Goal: Transaction & Acquisition: Purchase product/service

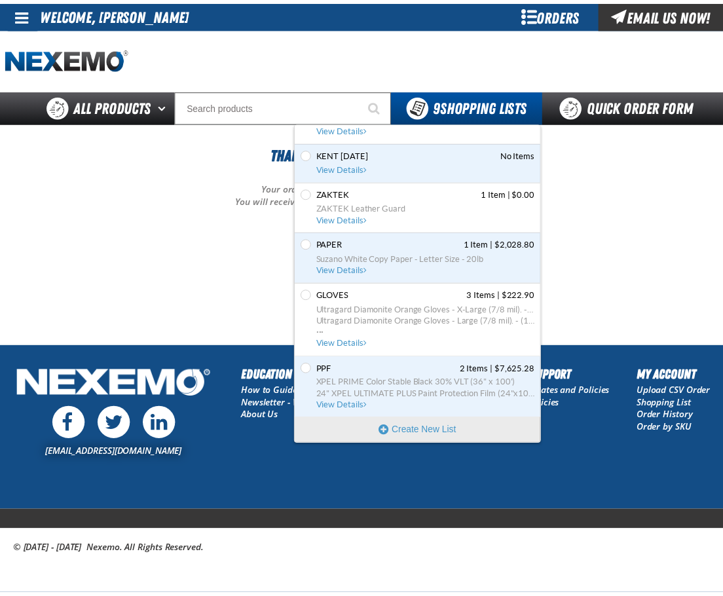
scroll to position [209, 0]
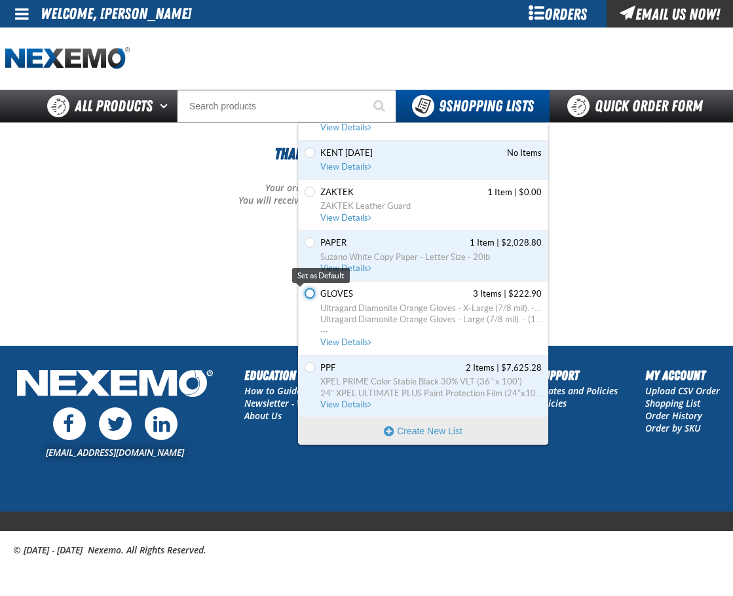
click at [312, 295] on input "Set the GLOVES as Default" at bounding box center [310, 293] width 10 height 10
radio input "true"
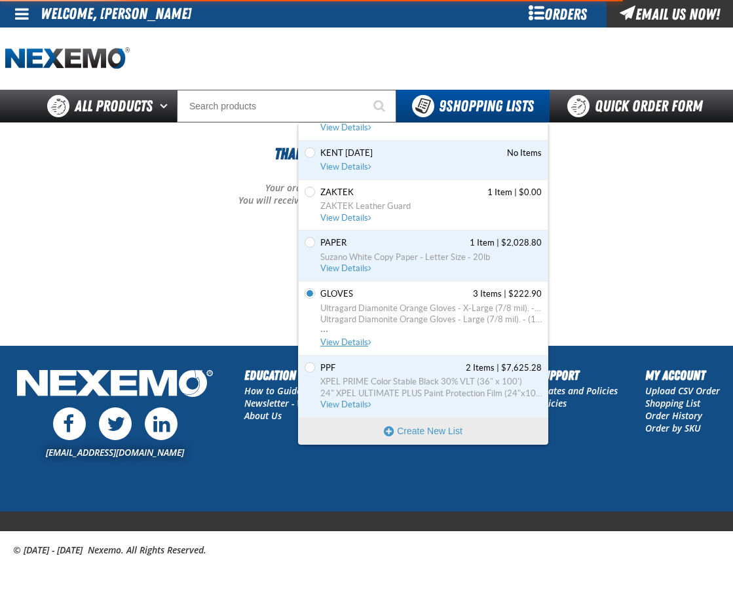
click at [335, 338] on span "View Details" at bounding box center [346, 342] width 53 height 10
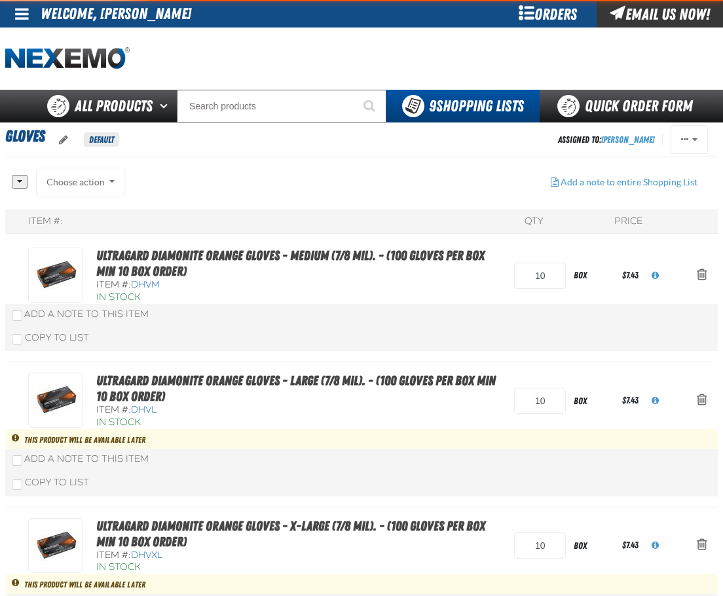
click at [290, 103] on input "Search" at bounding box center [282, 106] width 210 height 33
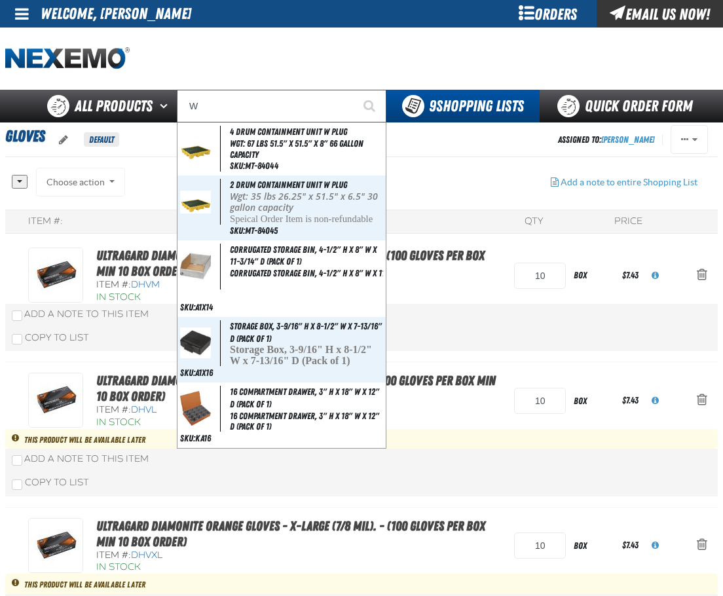
type input "WD"
type input "WD-40 - 12 oz Aerosol Can, Multipurpose Lubricant (12 cans per case)"
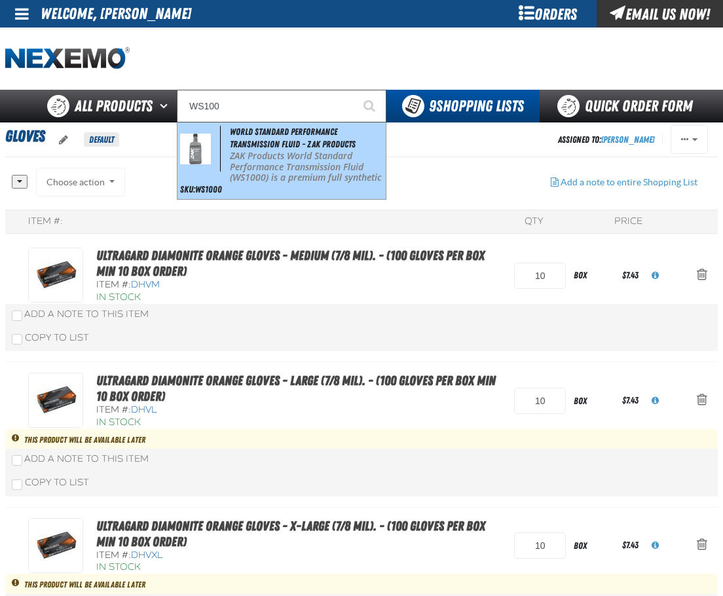
click at [288, 149] on span "World Standard Performance Transmission Fluid - ZAK Products" at bounding box center [293, 137] width 126 height 23
type input "World Standard Performance Transmission Fluid - ZAK Products"
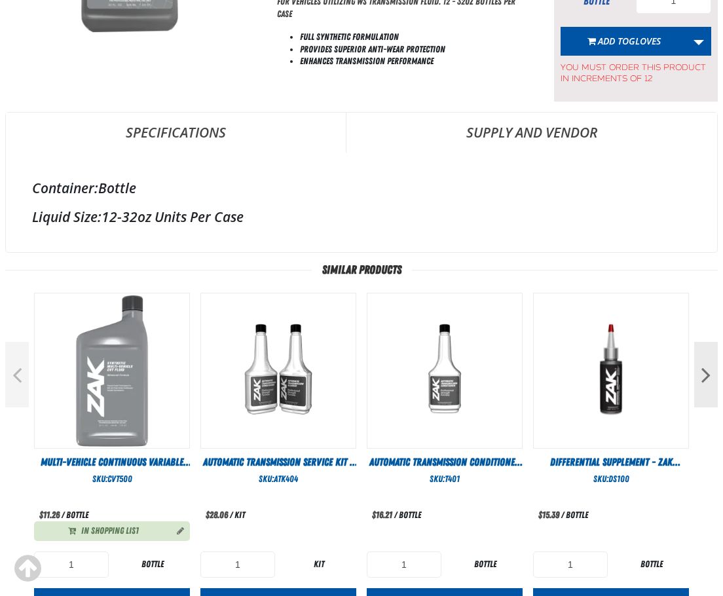
scroll to position [63, 0]
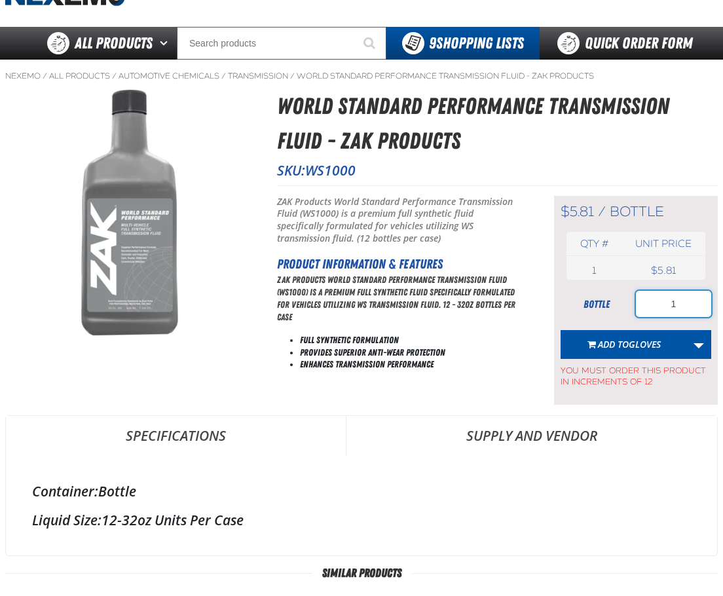
click at [681, 304] on input "1" at bounding box center [673, 304] width 75 height 26
type input "60"
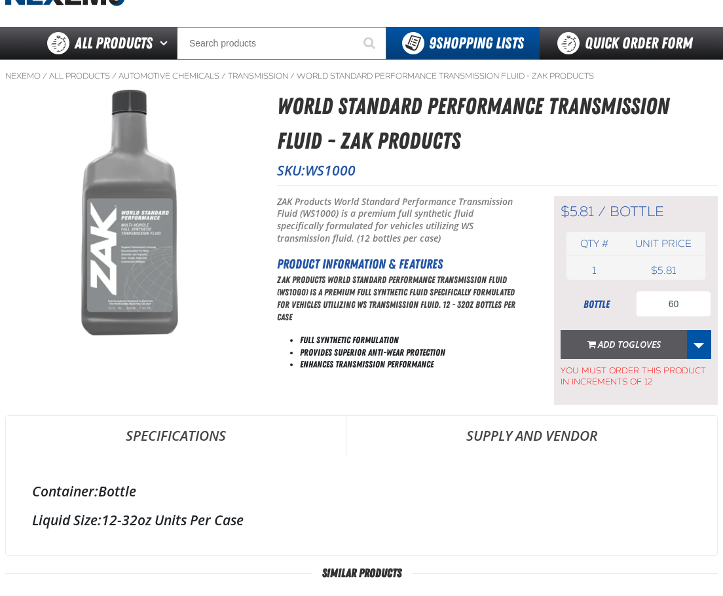
click at [636, 344] on span "GLOVES" at bounding box center [645, 344] width 32 height 12
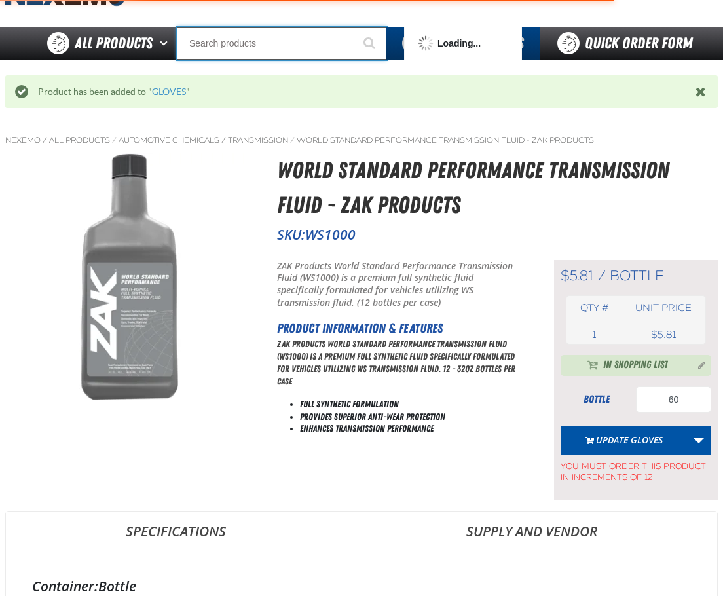
click at [280, 42] on input "Search" at bounding box center [282, 43] width 210 height 33
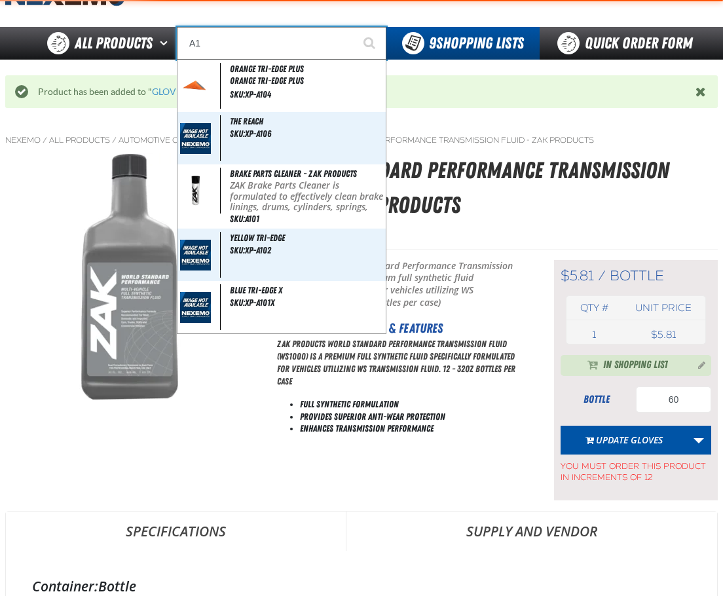
type input "A"
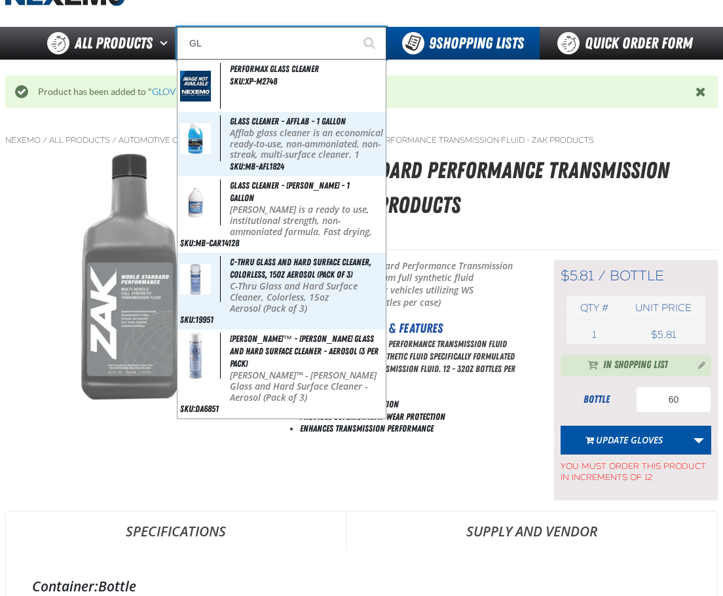
type input "G"
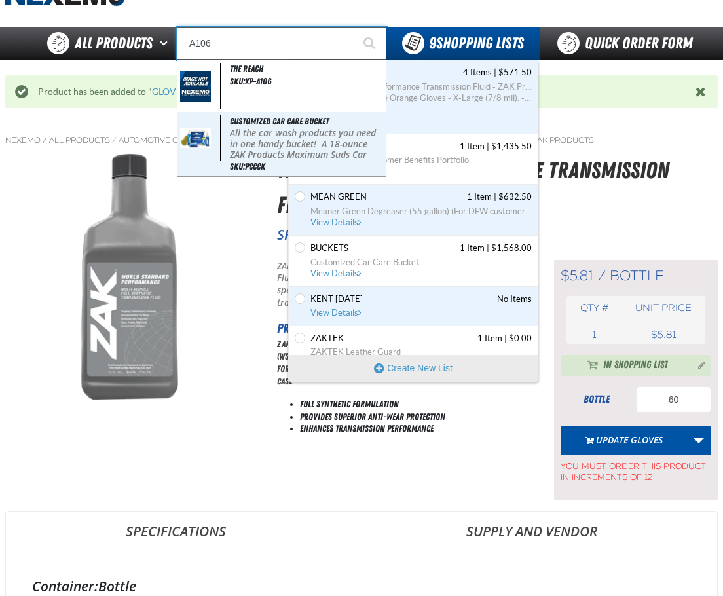
type input "A106"
click at [459, 115] on span "World Standard Performance Transmission Fluid - ZAK Products Ultragard Diamonit…" at bounding box center [420, 98] width 221 height 35
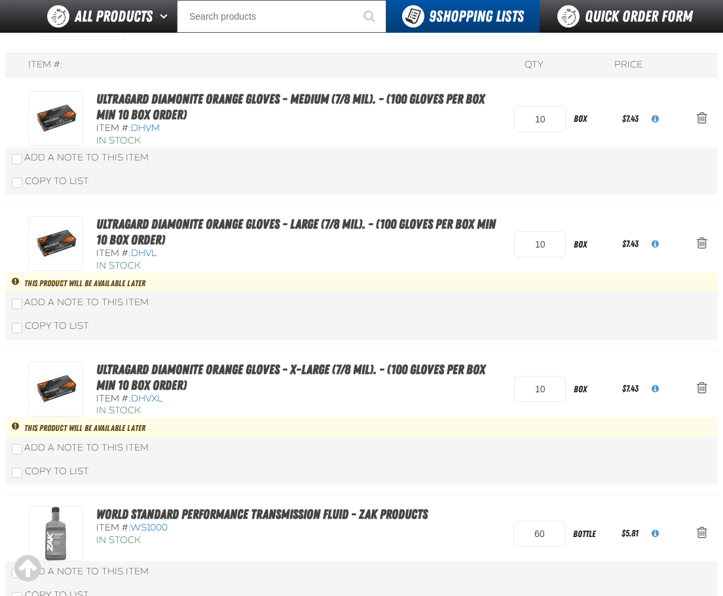
scroll to position [153, 0]
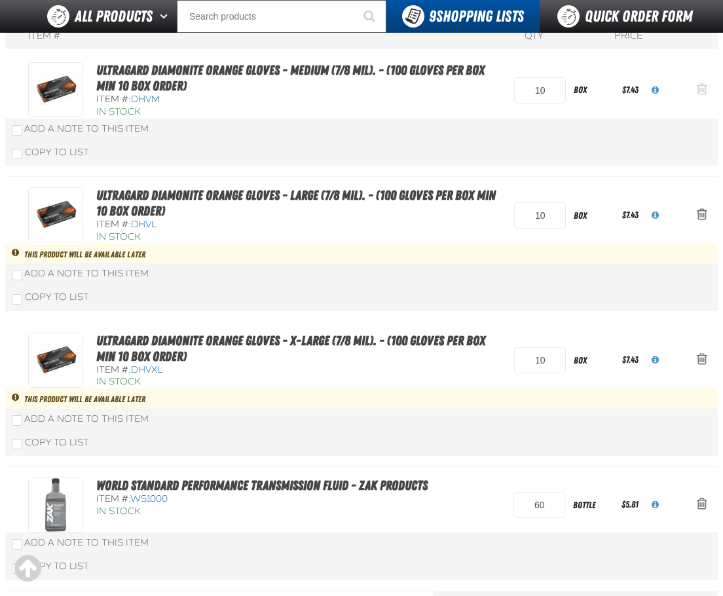
click at [706, 88] on span "Action Remove Ultragard Diamonite Orange Gloves - Medium (7/8 mil). - (100 glov…" at bounding box center [702, 89] width 10 height 13
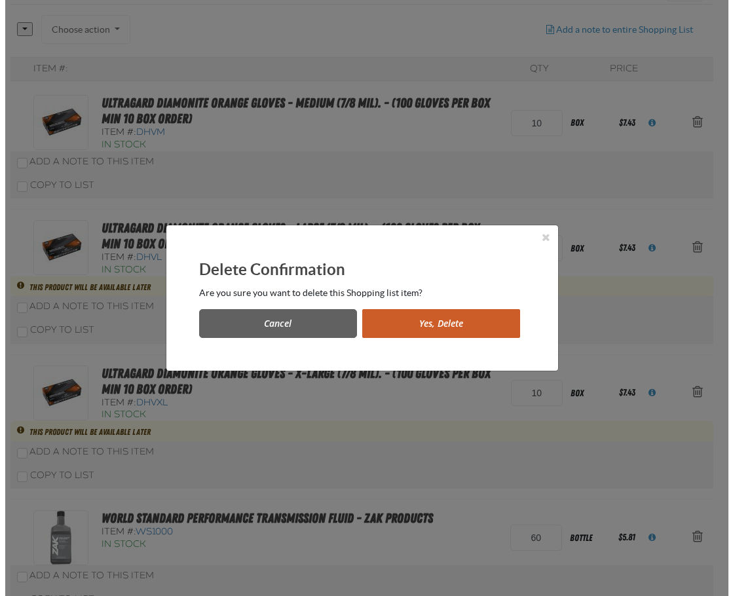
scroll to position [0, 0]
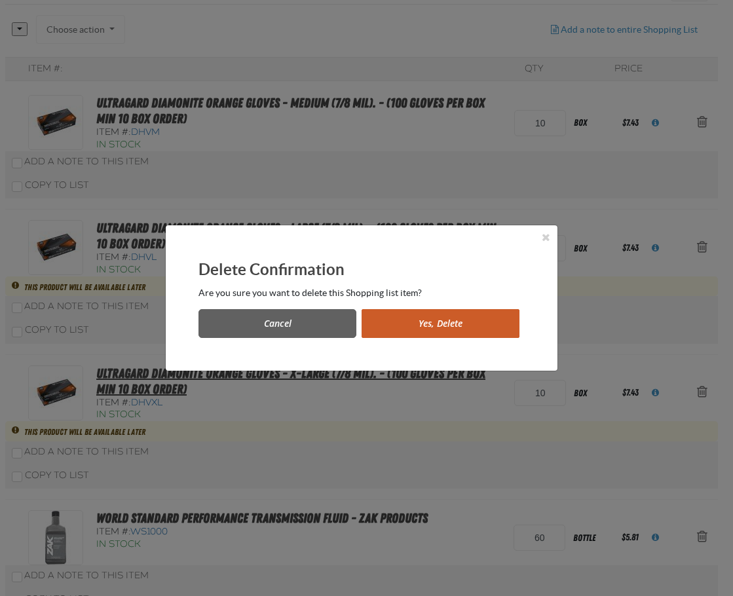
click at [460, 335] on button "Yes, Delete" at bounding box center [440, 323] width 158 height 29
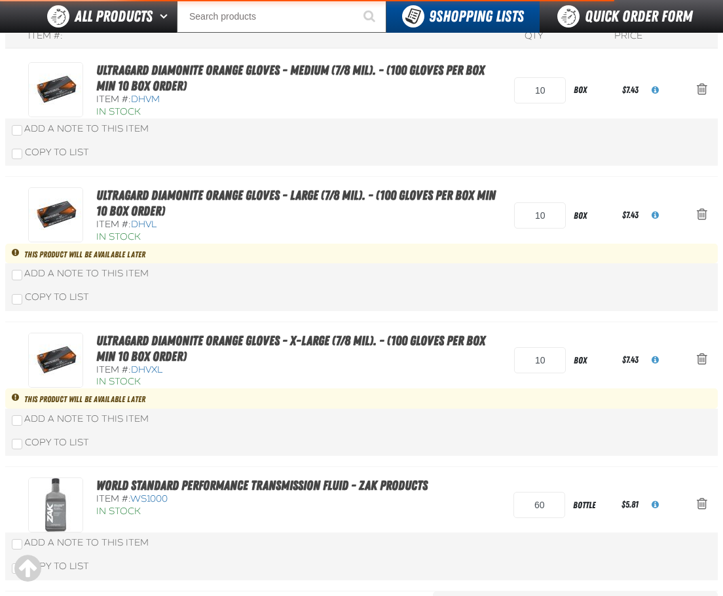
scroll to position [217, 0]
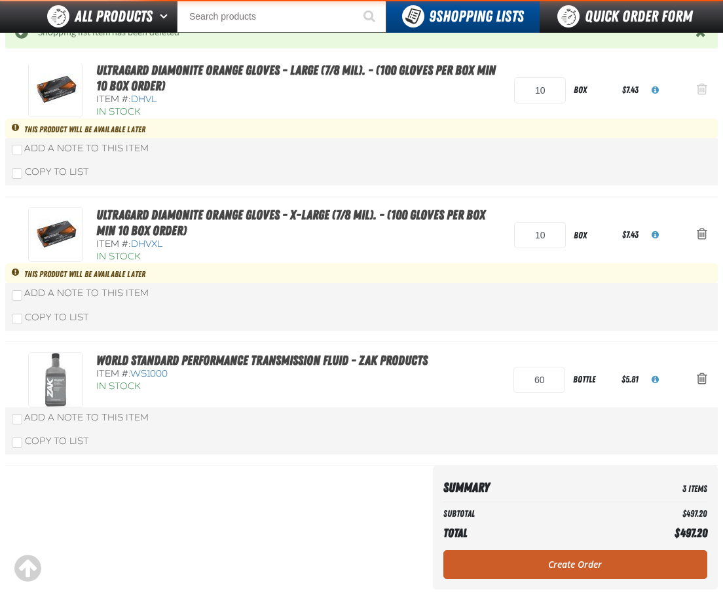
click at [703, 94] on span "Action Remove Ultragard Diamonite Orange Gloves - Large (7/8 mil). - (100 glove…" at bounding box center [702, 89] width 10 height 13
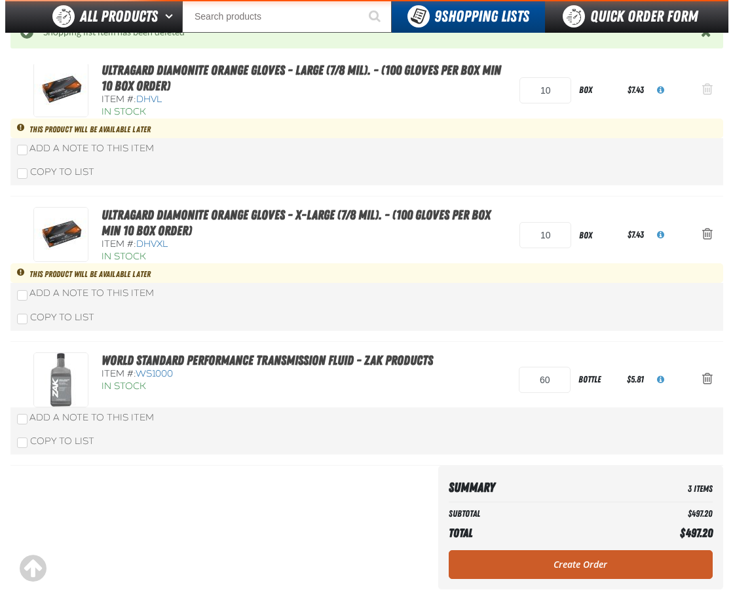
scroll to position [0, 0]
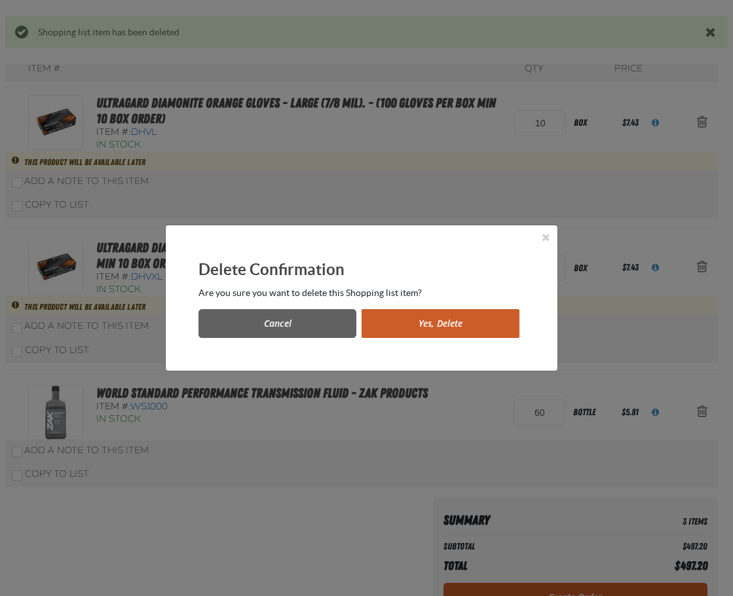
click at [495, 327] on button "Yes, Delete" at bounding box center [440, 323] width 158 height 29
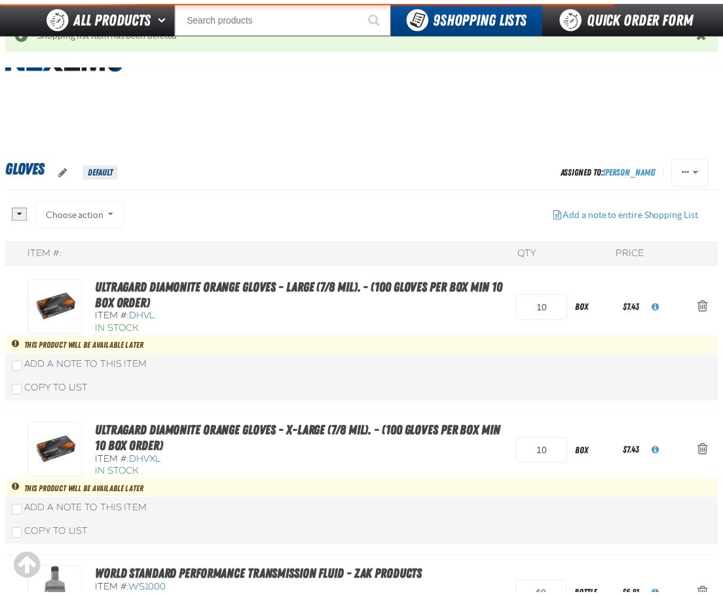
scroll to position [217, 0]
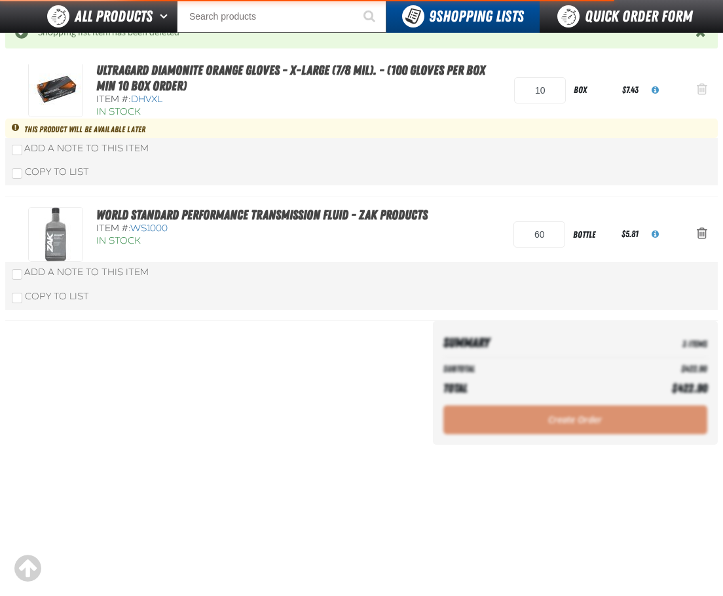
click at [703, 90] on span "Action Remove Ultragard Diamonite Orange Gloves - X-Large (7/8 mil). - (100 glo…" at bounding box center [702, 89] width 10 height 13
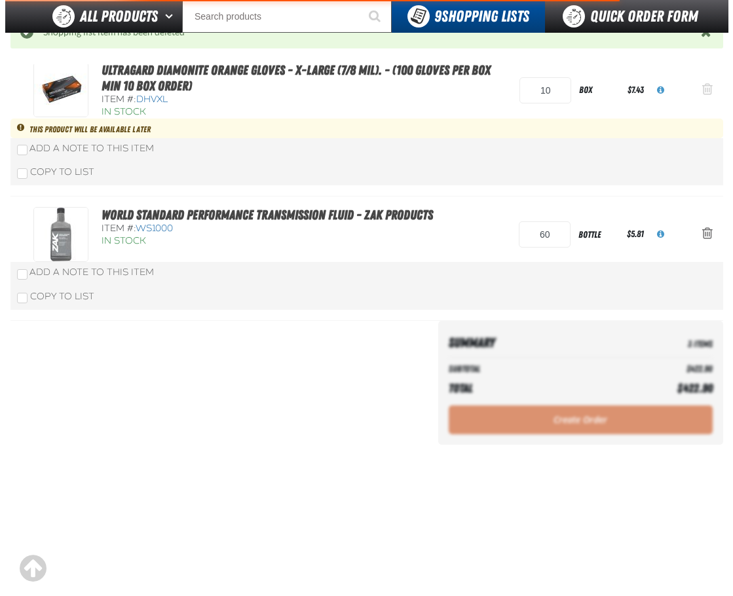
scroll to position [0, 0]
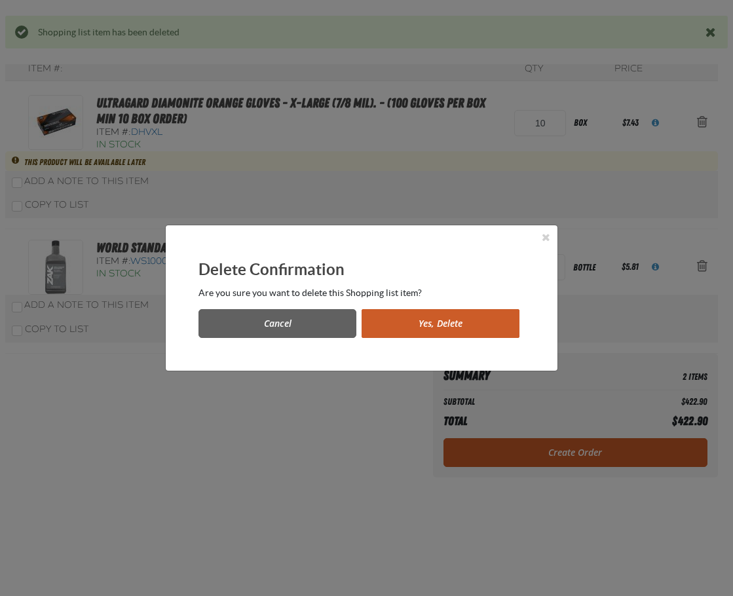
click at [467, 320] on button "Yes, Delete" at bounding box center [440, 323] width 158 height 29
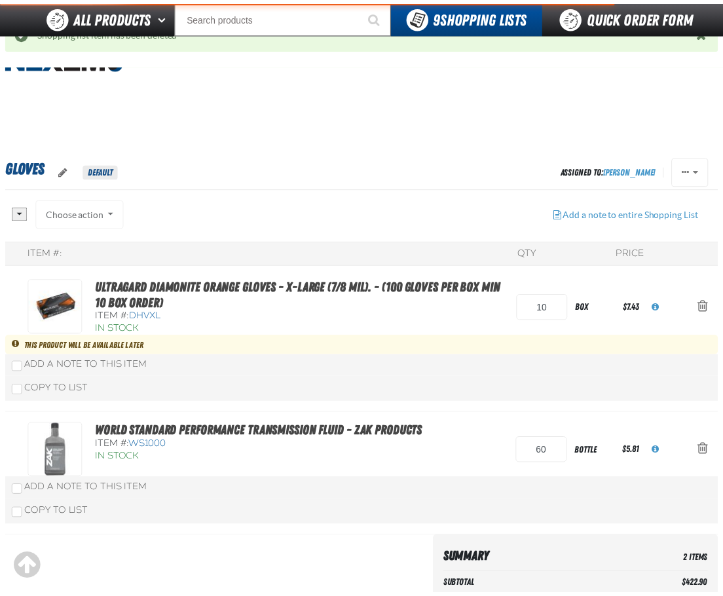
scroll to position [217, 0]
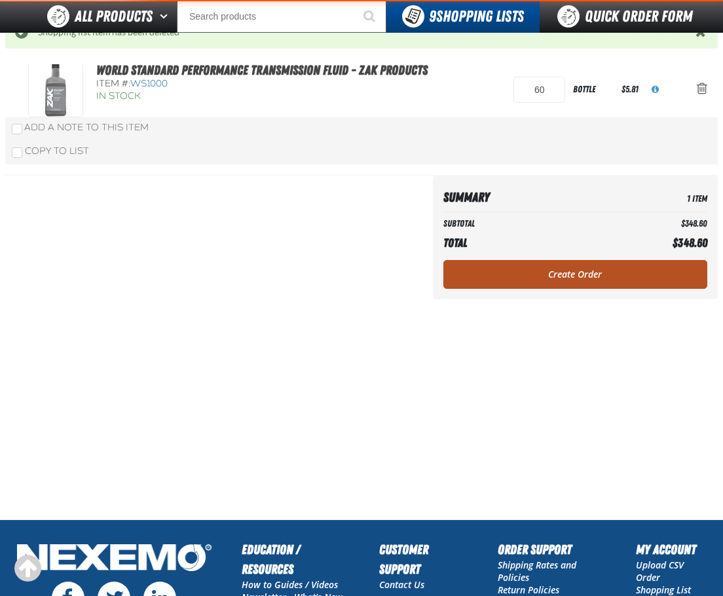
click at [578, 271] on link "Create Order" at bounding box center [575, 274] width 264 height 29
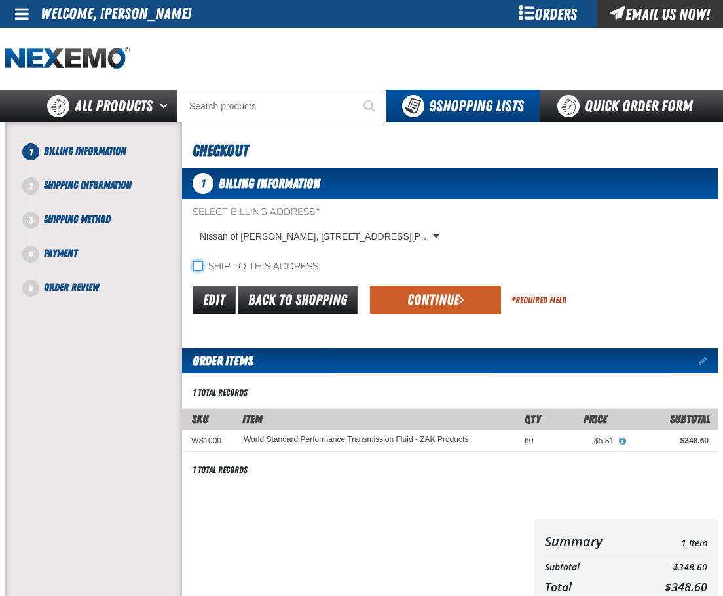
drag, startPoint x: 193, startPoint y: 264, endPoint x: 205, endPoint y: 265, distance: 11.8
click at [193, 263] on input "Ship to this address" at bounding box center [198, 266] width 10 height 10
checkbox input "true"
click at [428, 291] on button "Continue" at bounding box center [435, 300] width 131 height 29
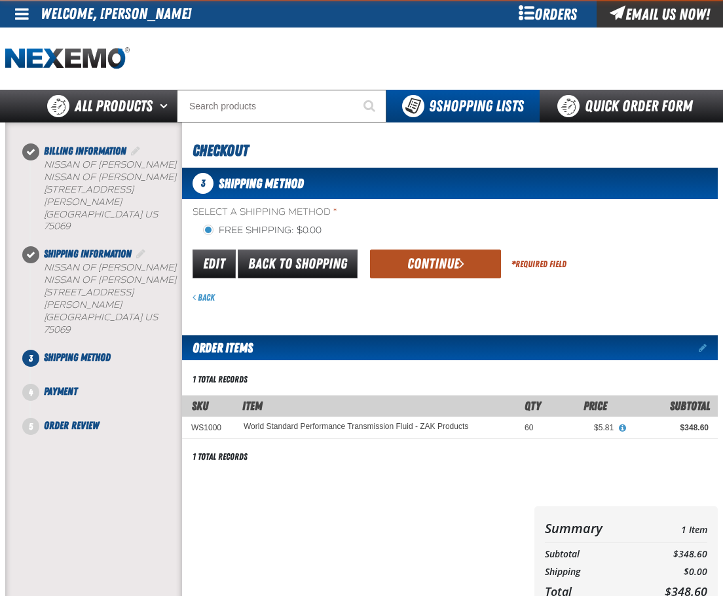
click at [452, 259] on button "Continue" at bounding box center [435, 263] width 131 height 29
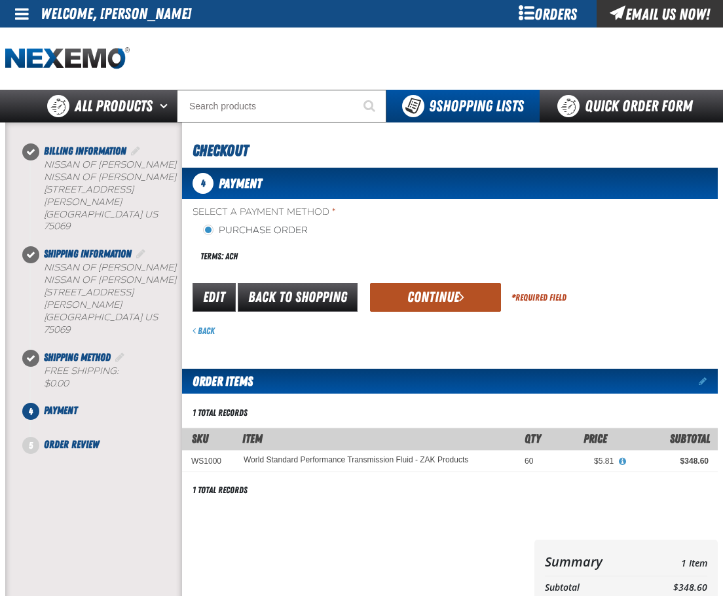
click at [438, 295] on button "Continue" at bounding box center [435, 297] width 131 height 29
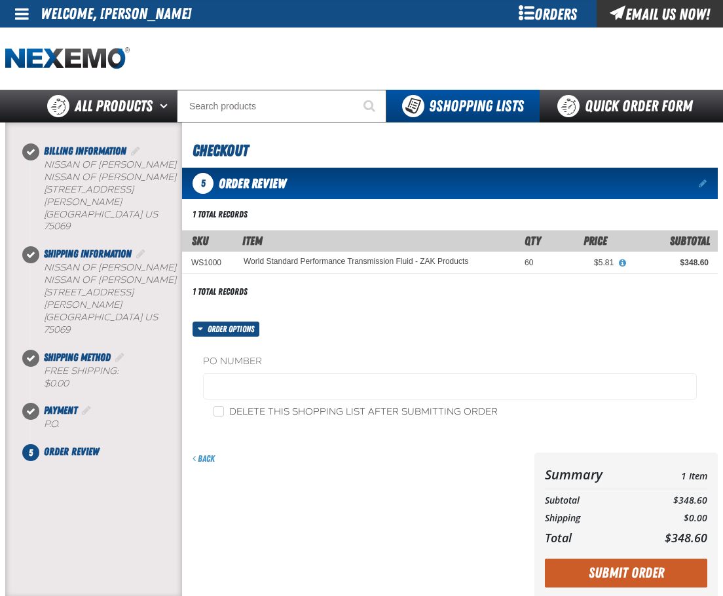
scroll to position [219, 0]
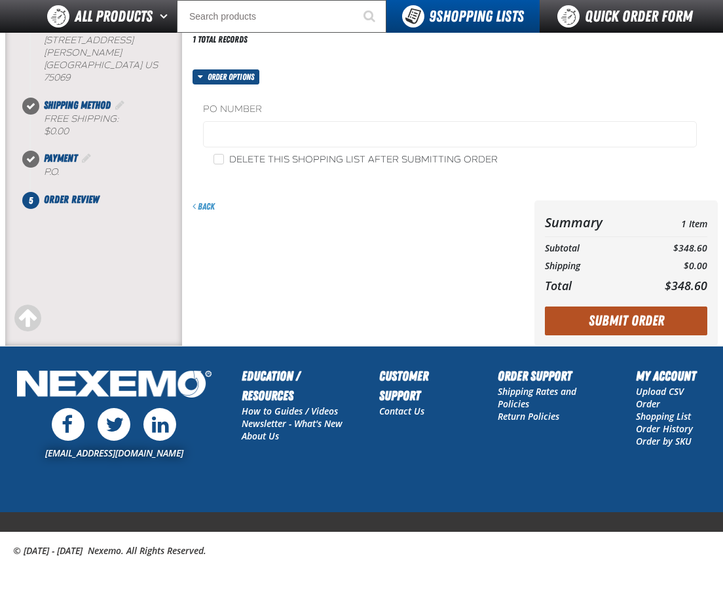
click at [604, 310] on button "Submit Order" at bounding box center [626, 320] width 162 height 29
